Goal: Browse casually

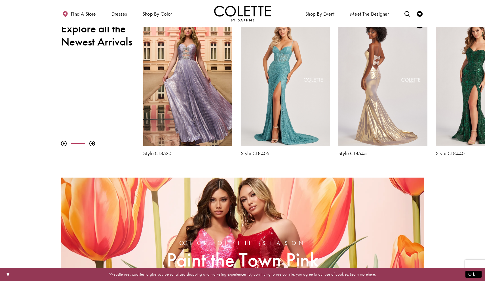
scroll to position [243, 0]
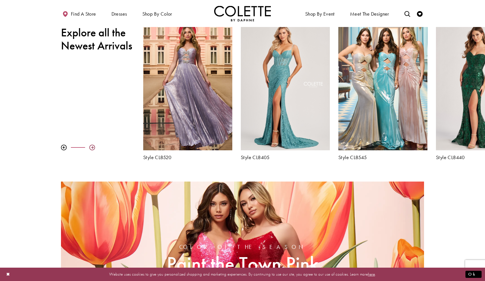
click at [93, 147] on div at bounding box center [92, 147] width 6 height 6
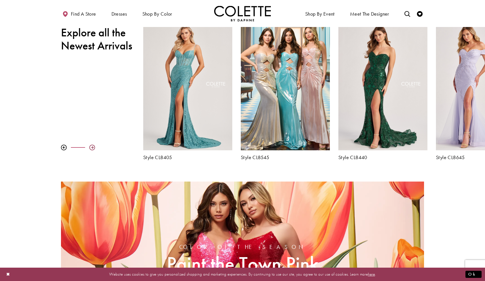
click at [93, 147] on div at bounding box center [92, 147] width 6 height 6
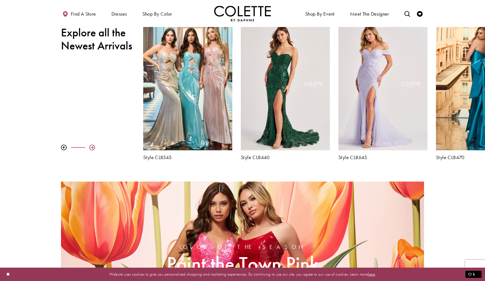
click at [93, 147] on div at bounding box center [92, 147] width 6 height 6
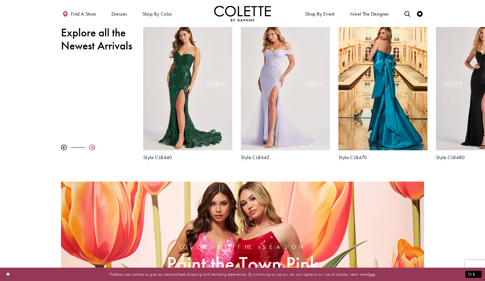
click at [93, 147] on div at bounding box center [92, 147] width 6 height 6
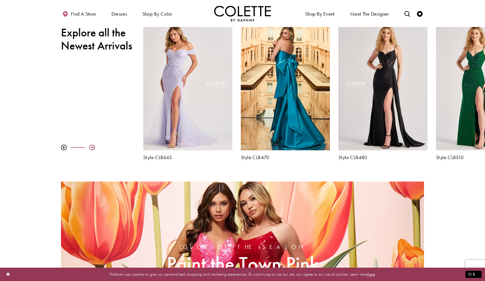
click at [93, 147] on div at bounding box center [92, 147] width 6 height 6
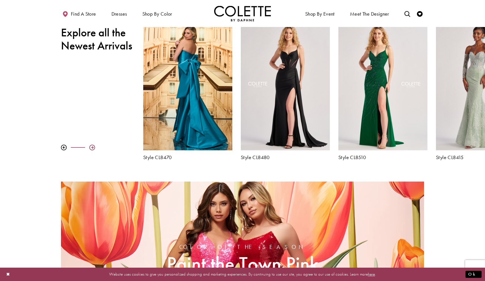
click at [93, 147] on div at bounding box center [92, 147] width 6 height 6
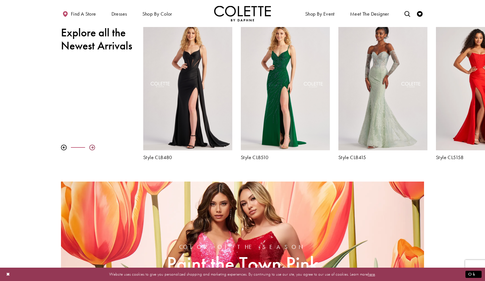
click at [93, 147] on div at bounding box center [92, 147] width 6 height 6
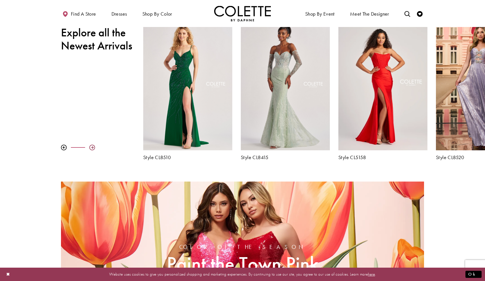
click at [93, 147] on div at bounding box center [92, 147] width 6 height 6
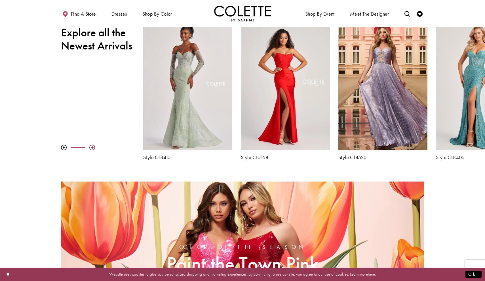
click at [93, 147] on div at bounding box center [92, 147] width 6 height 6
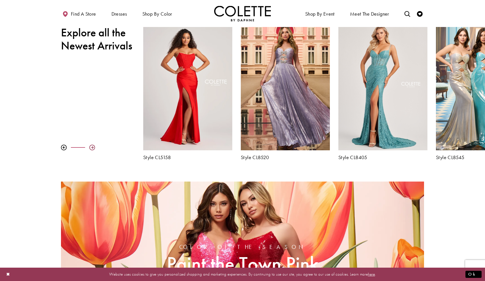
click at [93, 146] on div at bounding box center [92, 147] width 6 height 6
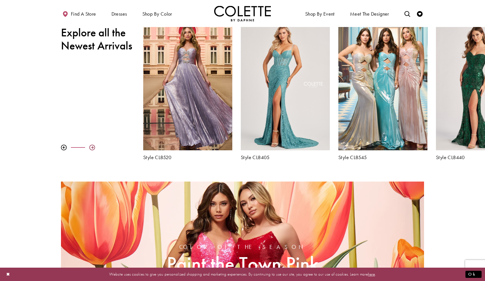
click at [93, 146] on div at bounding box center [92, 147] width 6 height 6
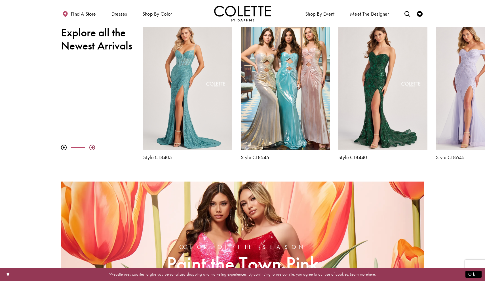
click at [92, 147] on div at bounding box center [92, 147] width 6 height 6
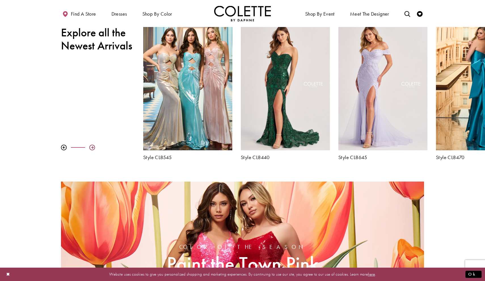
click at [92, 147] on div at bounding box center [92, 147] width 6 height 6
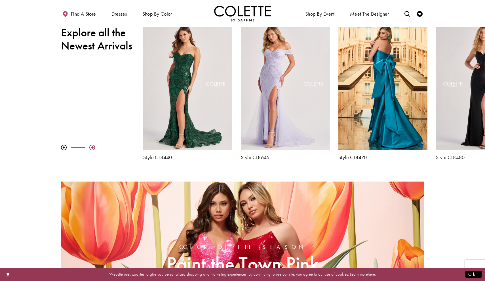
click at [92, 147] on div at bounding box center [92, 147] width 6 height 6
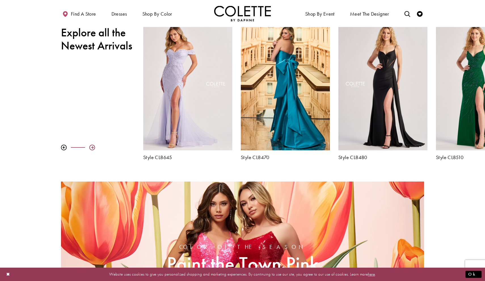
click at [92, 147] on div at bounding box center [92, 147] width 6 height 6
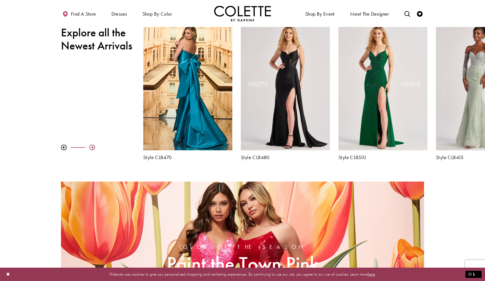
click at [92, 147] on div at bounding box center [92, 147] width 6 height 6
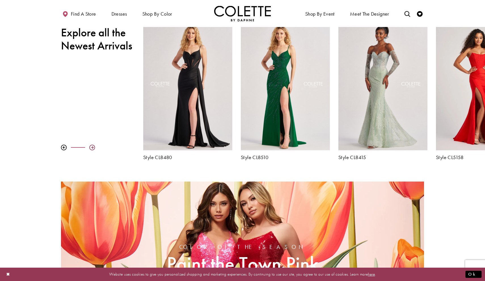
click at [92, 147] on div at bounding box center [92, 147] width 6 height 6
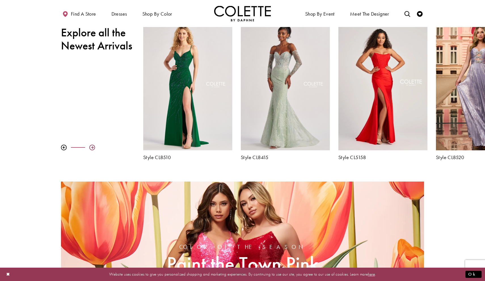
click at [92, 147] on div at bounding box center [92, 147] width 6 height 6
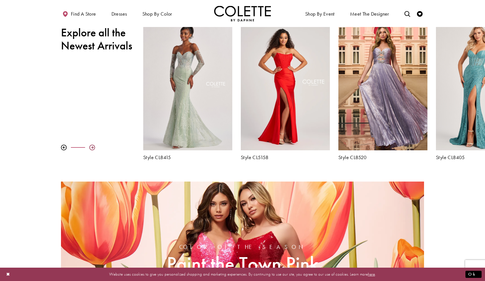
click at [92, 147] on div at bounding box center [92, 147] width 6 height 6
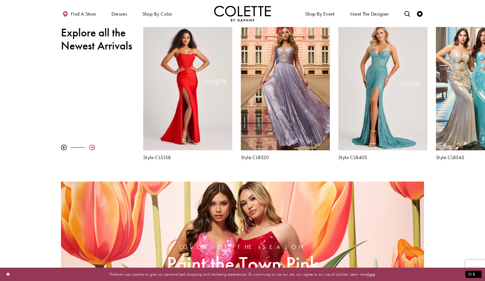
click at [92, 147] on div at bounding box center [92, 147] width 6 height 6
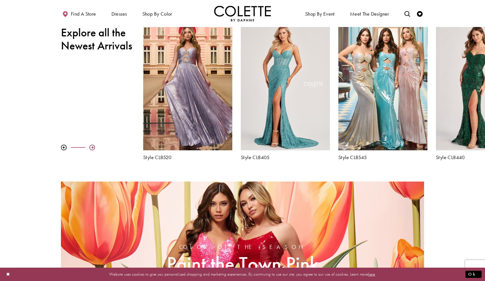
click at [92, 147] on div at bounding box center [92, 147] width 6 height 6
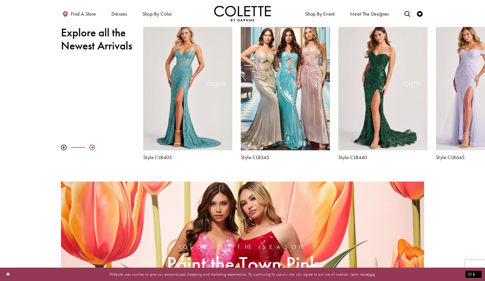
click at [92, 147] on div at bounding box center [92, 147] width 6 height 6
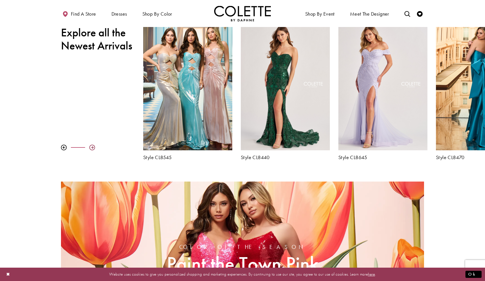
click at [92, 147] on div at bounding box center [92, 147] width 6 height 6
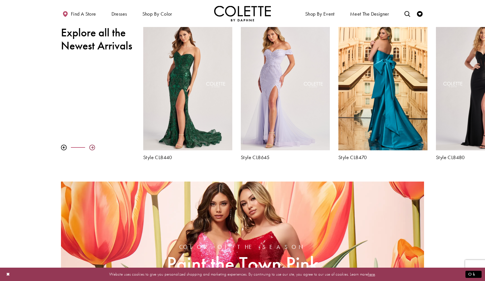
click at [92, 147] on div at bounding box center [92, 147] width 6 height 6
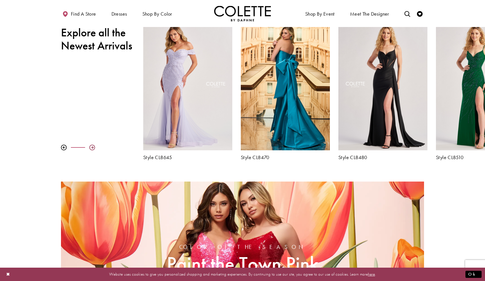
click at [92, 147] on div at bounding box center [92, 147] width 6 height 6
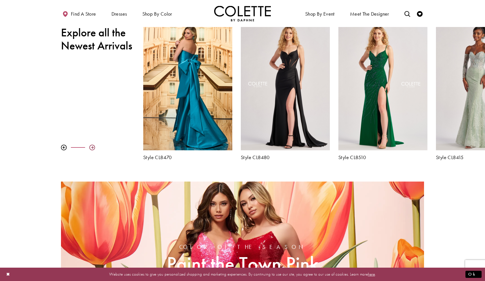
click at [92, 147] on div at bounding box center [92, 147] width 6 height 6
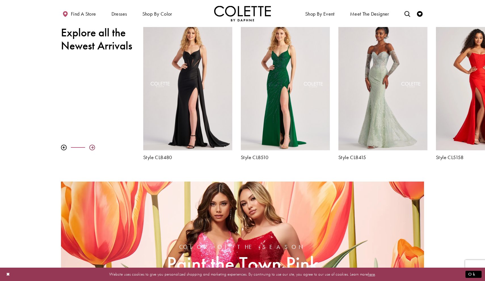
click at [92, 147] on div at bounding box center [92, 147] width 6 height 6
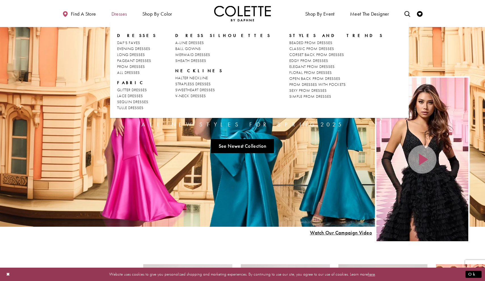
scroll to position [0, 0]
